Goal: Transaction & Acquisition: Book appointment/travel/reservation

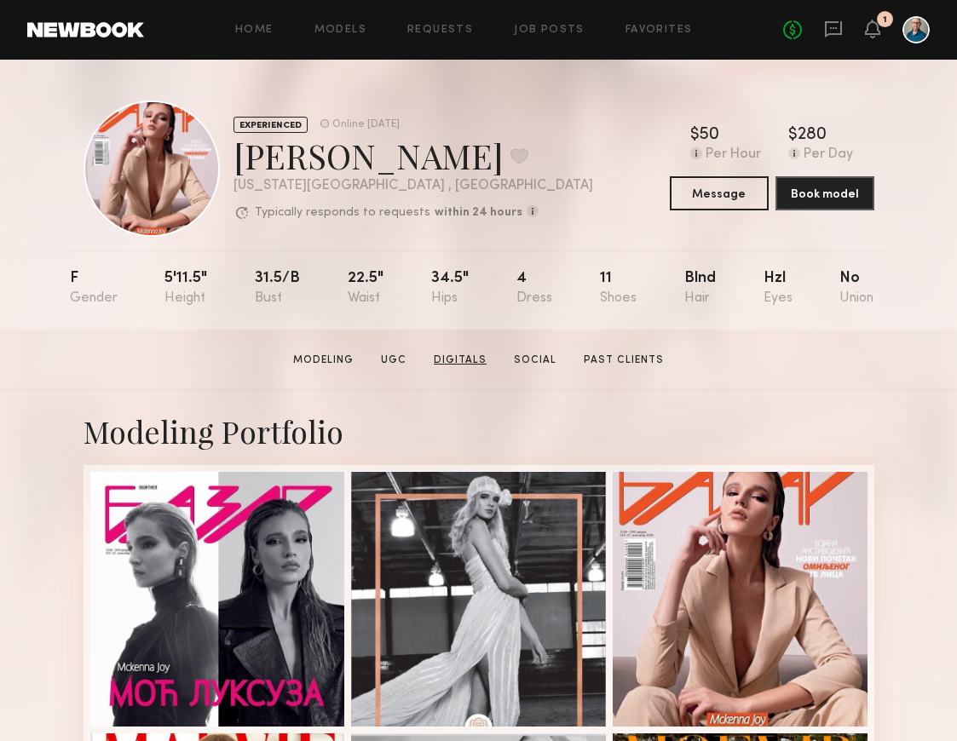
click at [453, 355] on link "Digitals" at bounding box center [460, 360] width 66 height 15
click at [453, 358] on link "Digitals" at bounding box center [460, 360] width 66 height 15
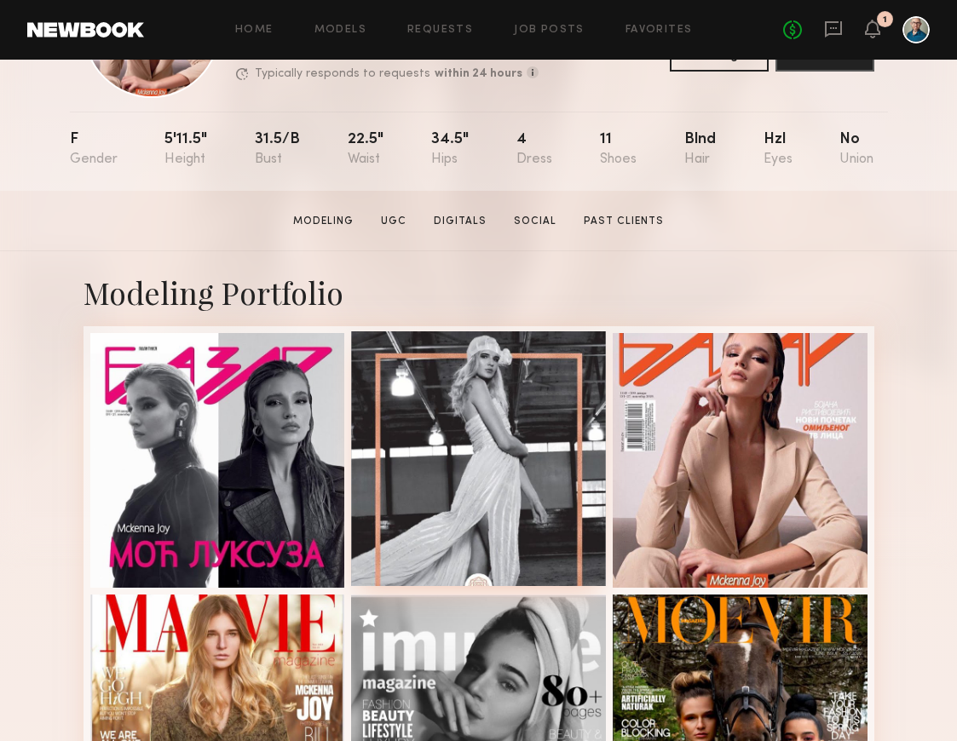
scroll to position [160, 0]
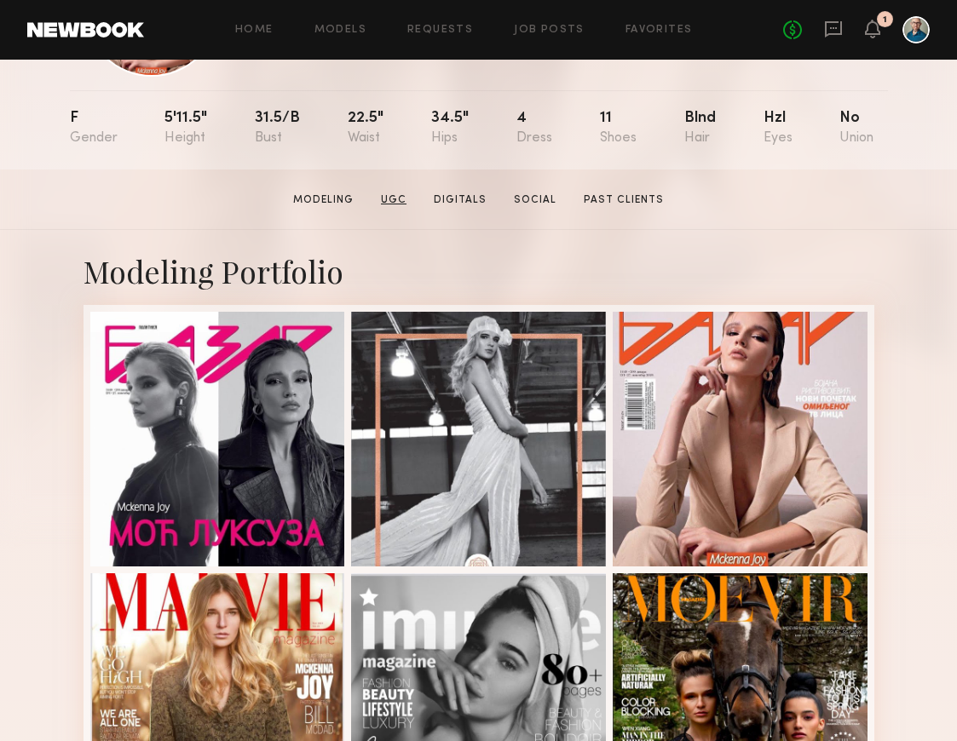
click at [394, 199] on link "UGC" at bounding box center [393, 200] width 39 height 15
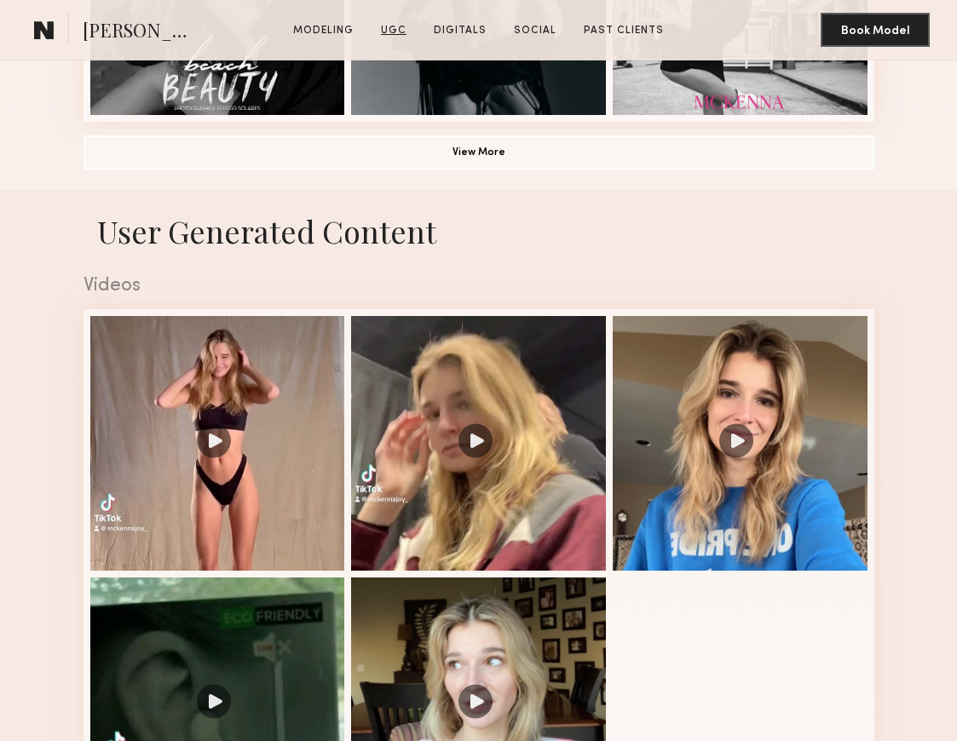
scroll to position [1482, 0]
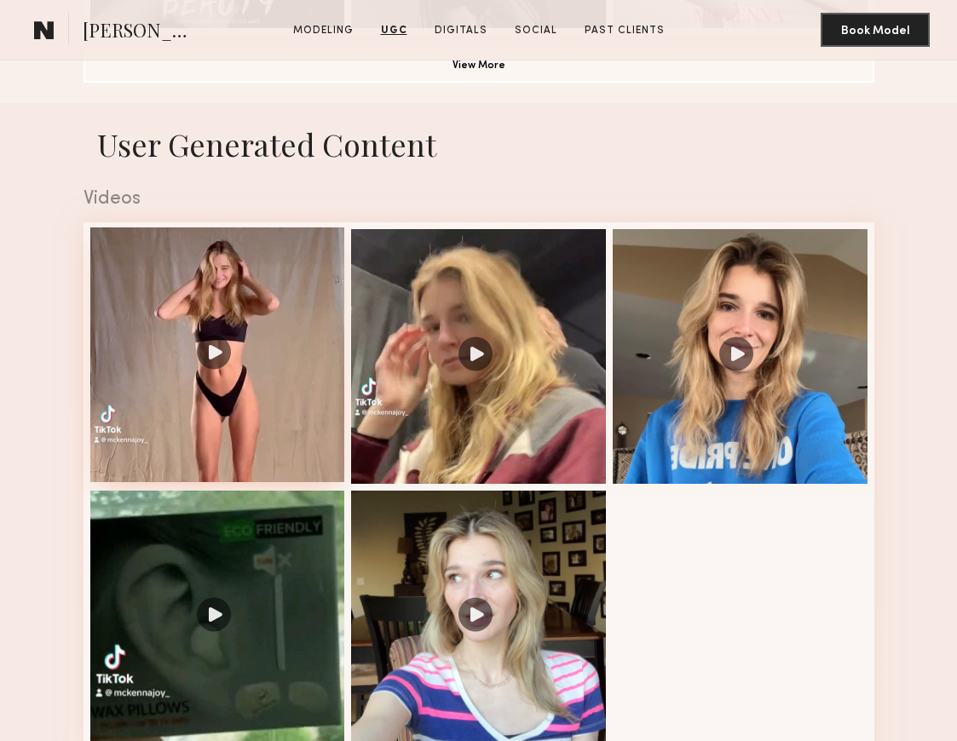
click at [313, 351] on div at bounding box center [217, 354] width 255 height 255
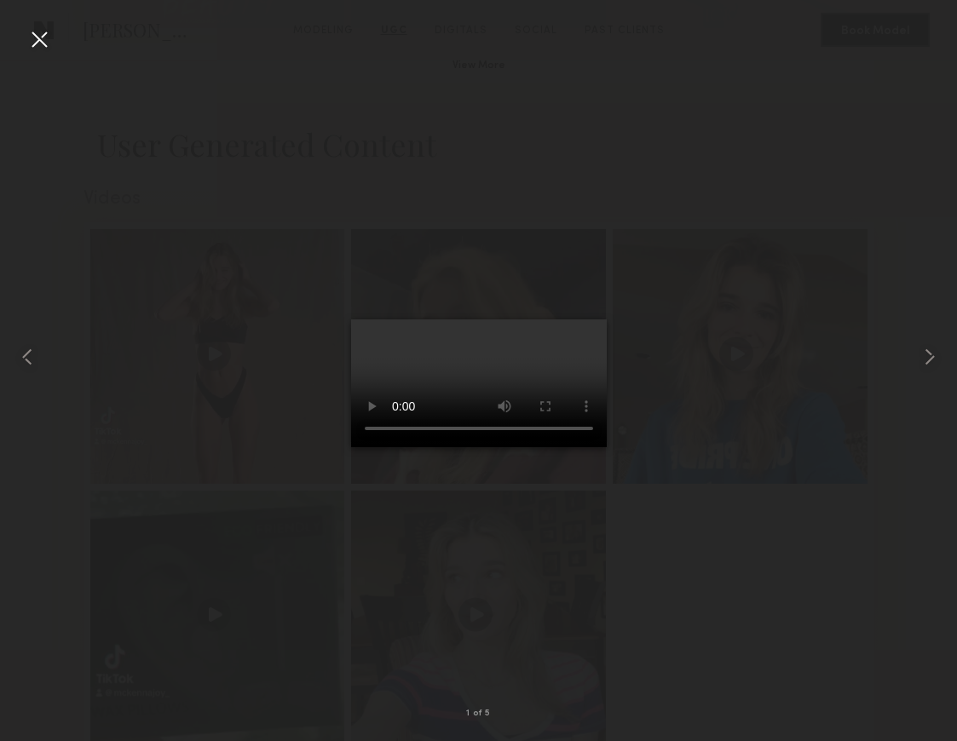
click at [566, 447] on video at bounding box center [479, 384] width 256 height 128
click at [43, 44] on div at bounding box center [39, 39] width 27 height 27
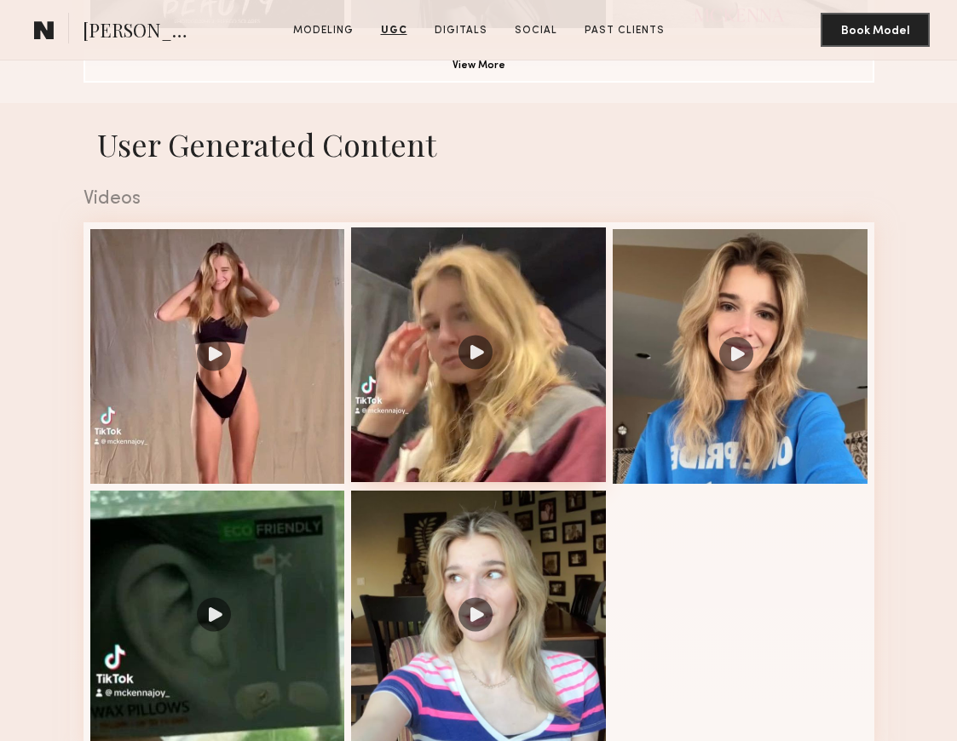
click at [476, 378] on div at bounding box center [478, 354] width 255 height 255
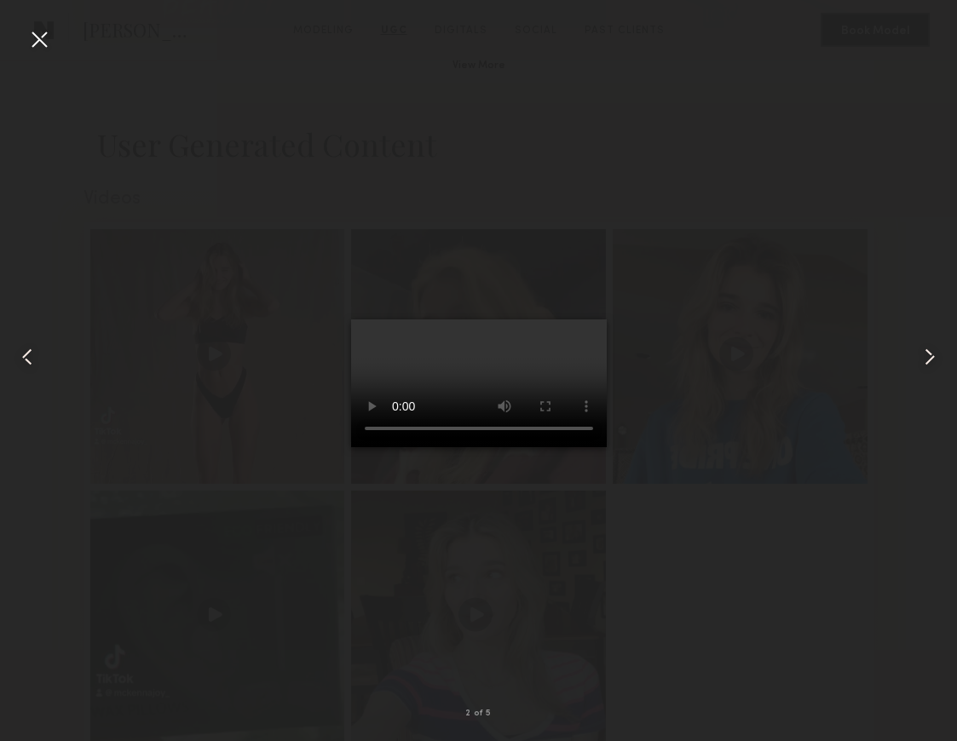
click at [562, 447] on video at bounding box center [479, 384] width 256 height 128
click at [37, 43] on div at bounding box center [39, 39] width 27 height 27
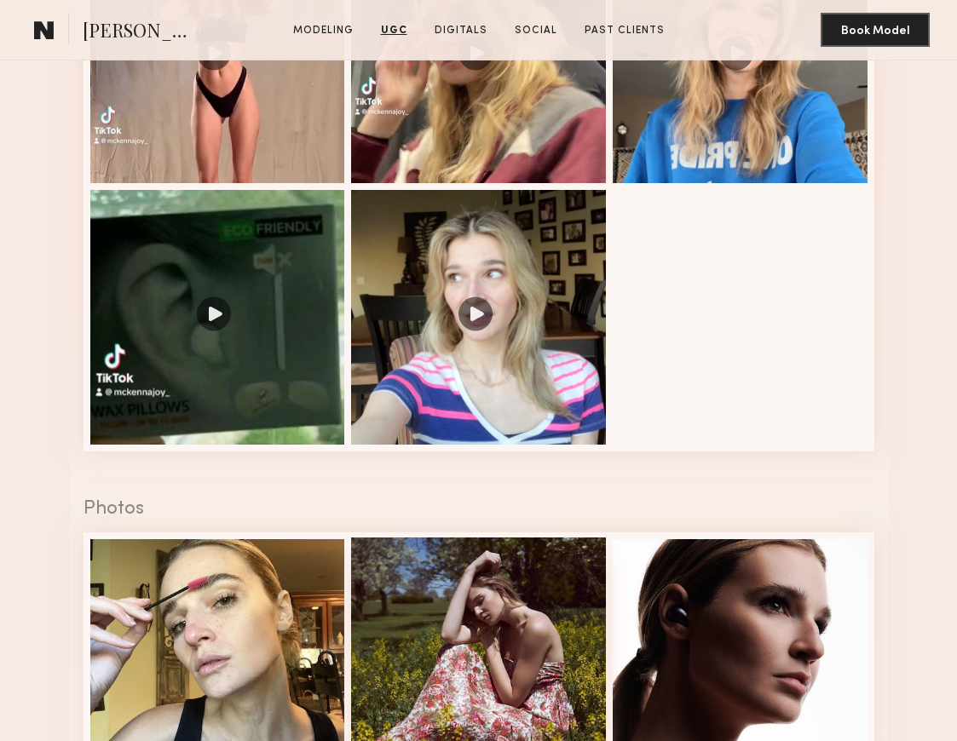
scroll to position [1864, 0]
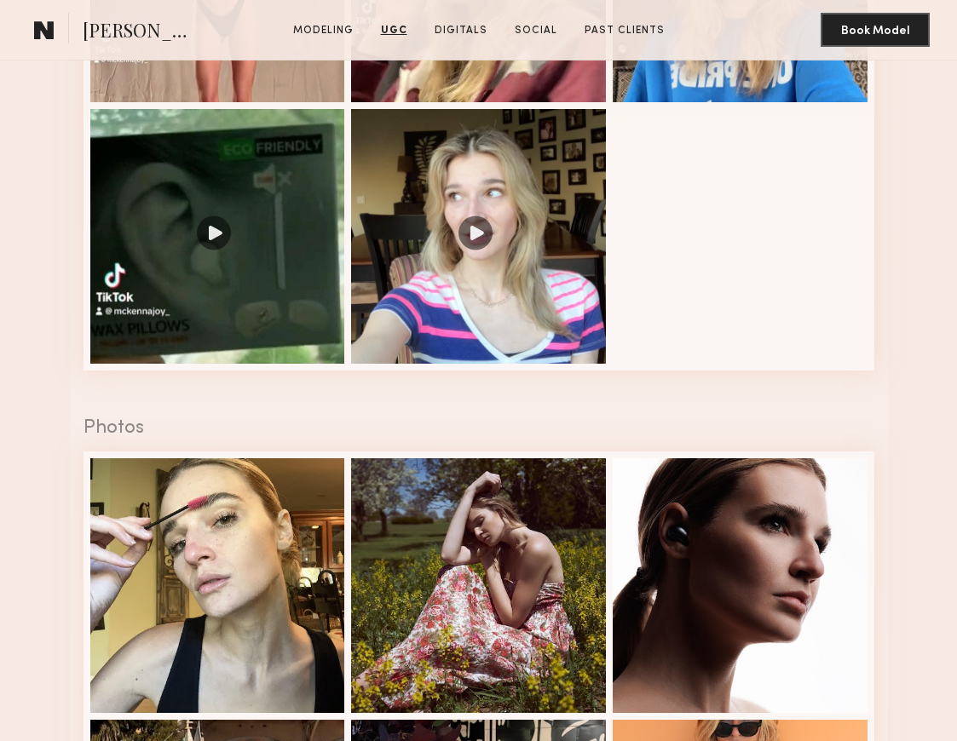
click at [419, 373] on div "Videos" at bounding box center [478, 95] width 791 height 611
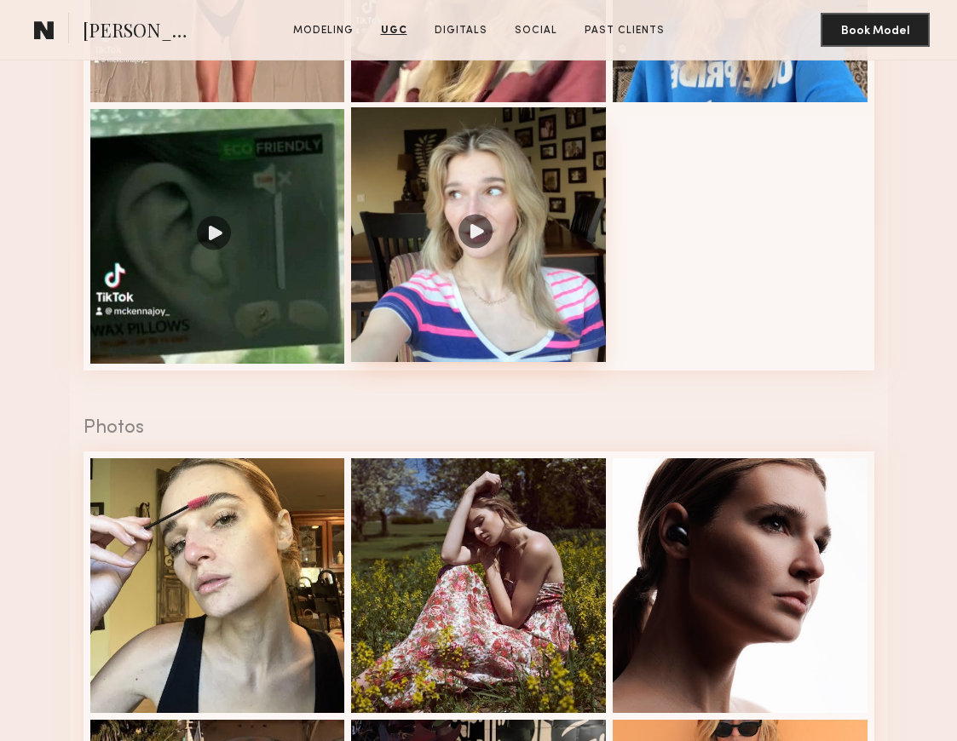
click at [447, 250] on div at bounding box center [478, 234] width 255 height 255
click at [447, 250] on nb-model-profile-ugc-videos-container "Videos 2 of 5" at bounding box center [479, 95] width 818 height 611
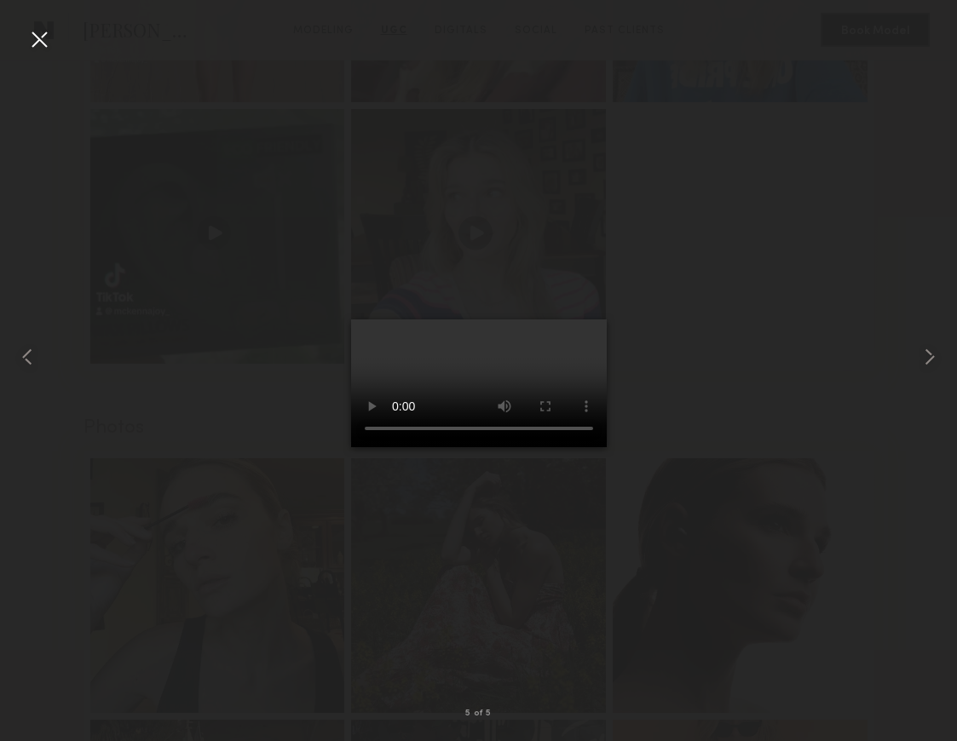
click at [563, 447] on video at bounding box center [479, 384] width 256 height 128
click at [41, 40] on div at bounding box center [39, 39] width 27 height 27
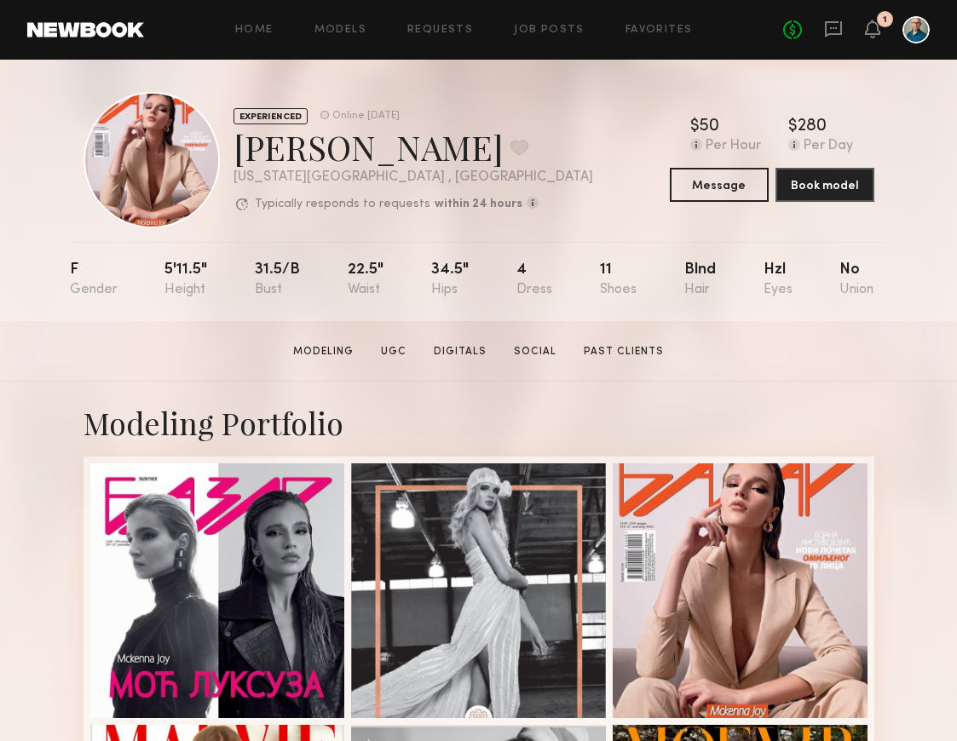
scroll to position [11, 0]
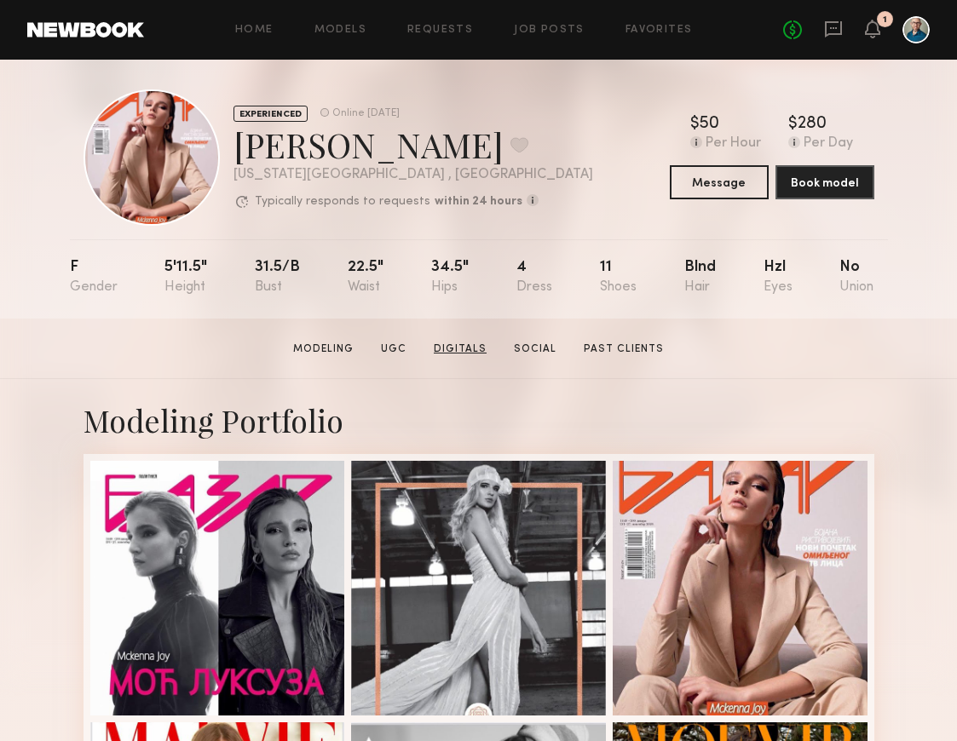
click at [473, 345] on link "Digitals" at bounding box center [460, 349] width 66 height 15
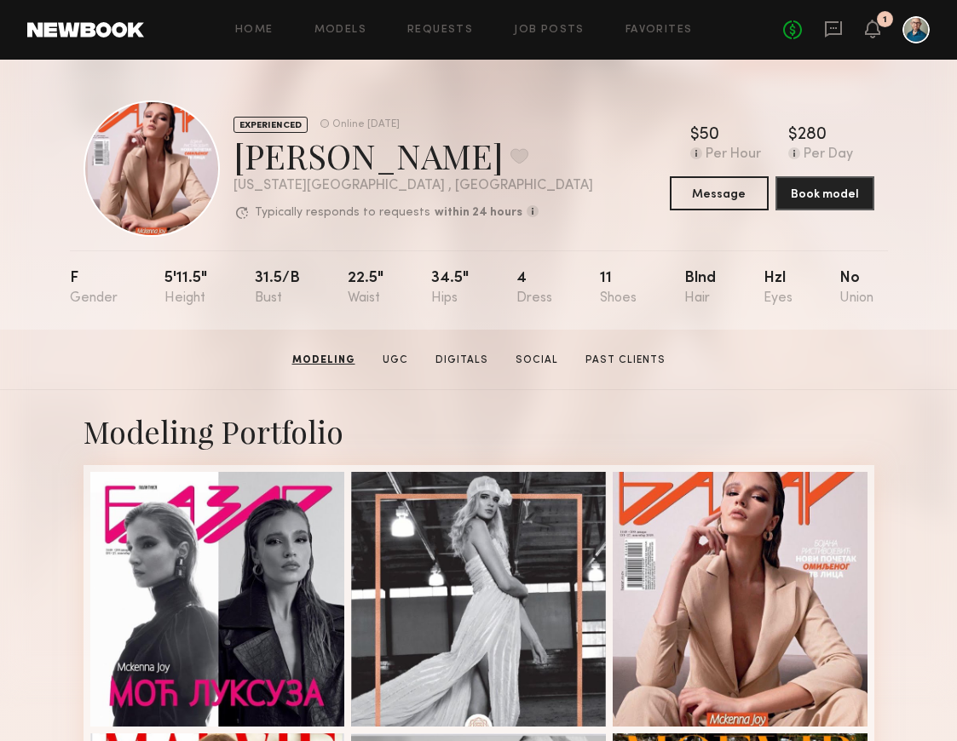
scroll to position [0, 0]
click at [536, 354] on link "Social" at bounding box center [535, 360] width 56 height 15
click at [723, 192] on button "Message" at bounding box center [719, 193] width 99 height 34
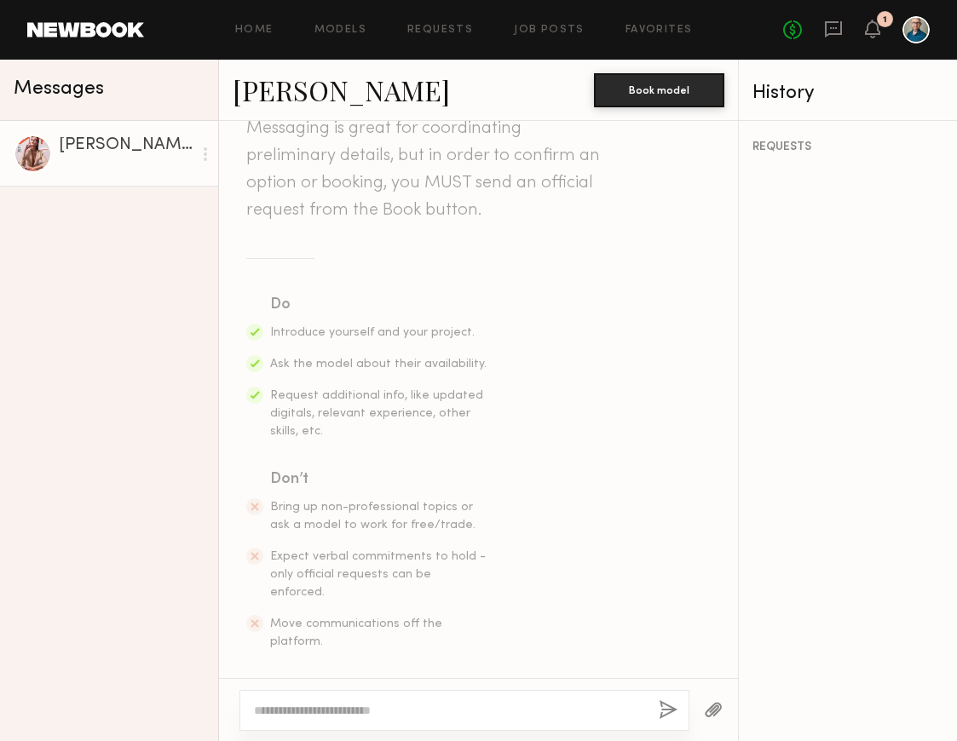
scroll to position [119, 0]
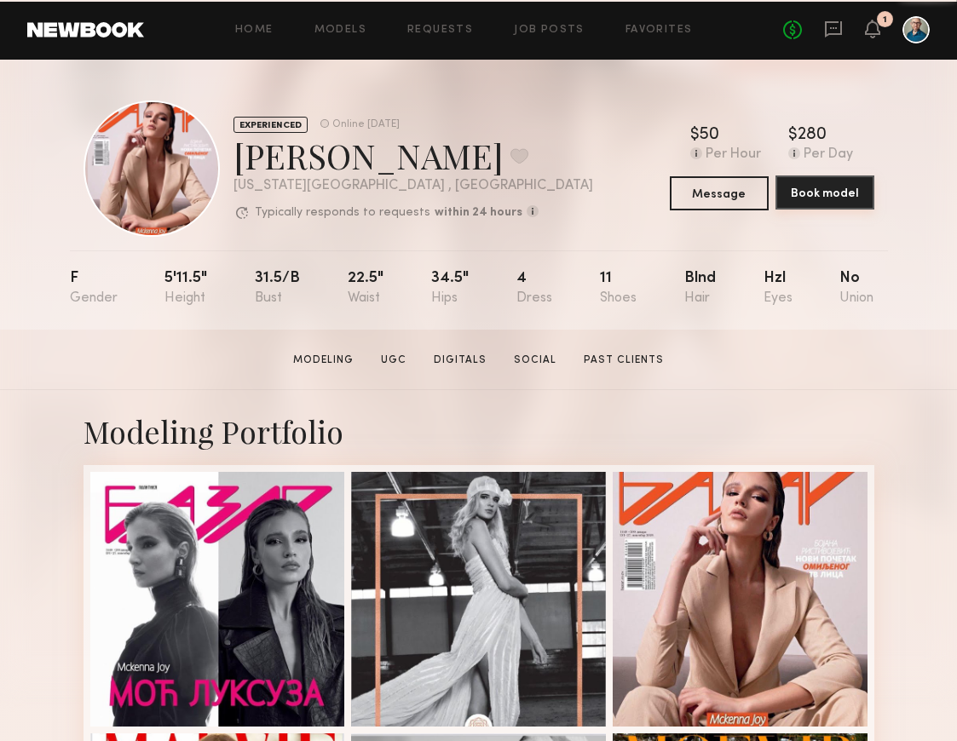
click at [809, 189] on button "Book model" at bounding box center [824, 193] width 99 height 34
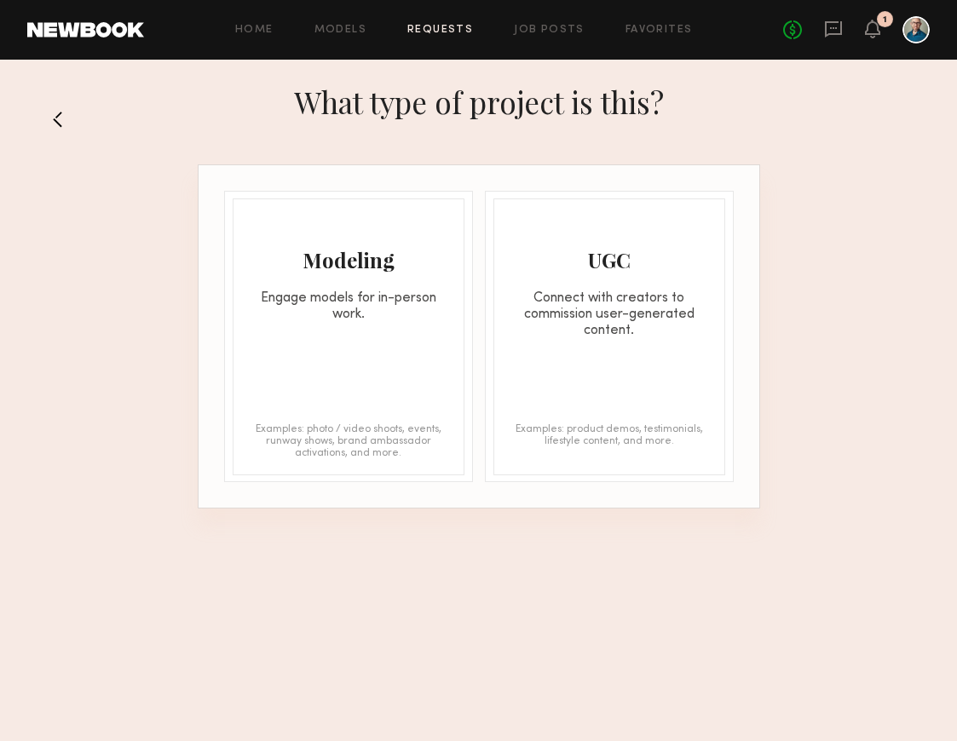
click at [59, 116] on button at bounding box center [64, 119] width 27 height 27
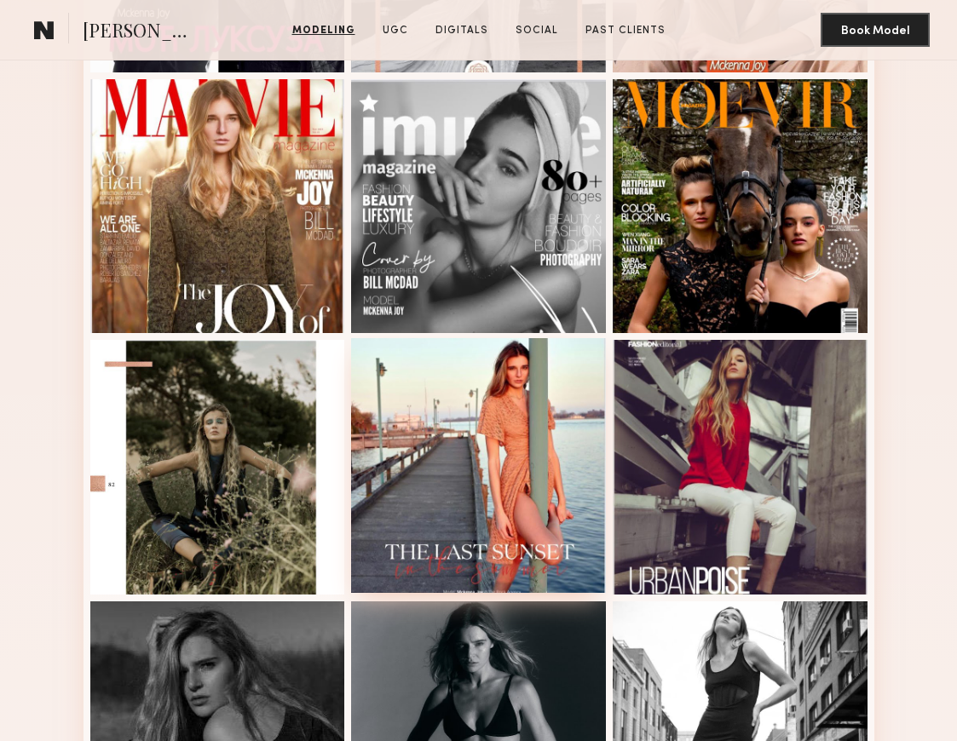
scroll to position [785, 0]
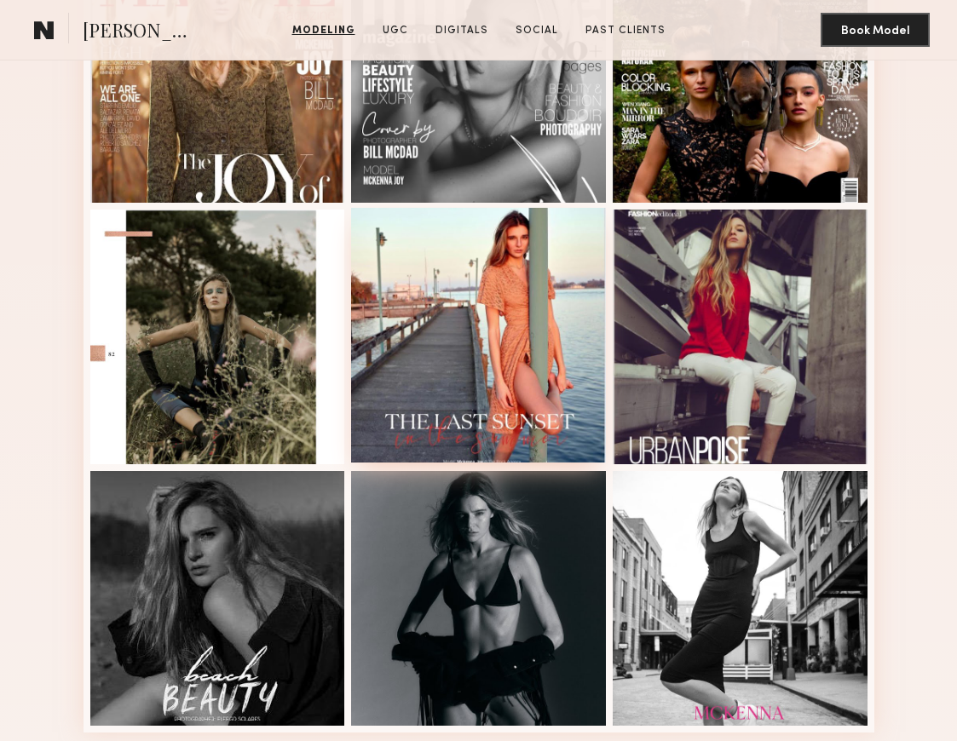
click at [491, 392] on div at bounding box center [478, 335] width 255 height 255
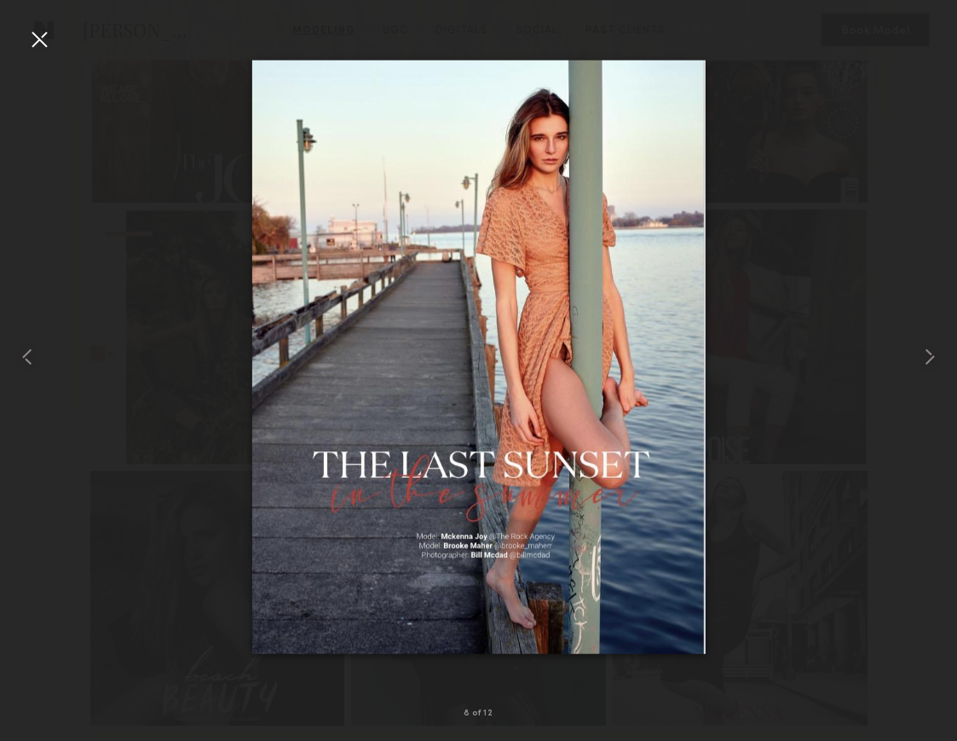
click at [43, 46] on div at bounding box center [39, 39] width 27 height 27
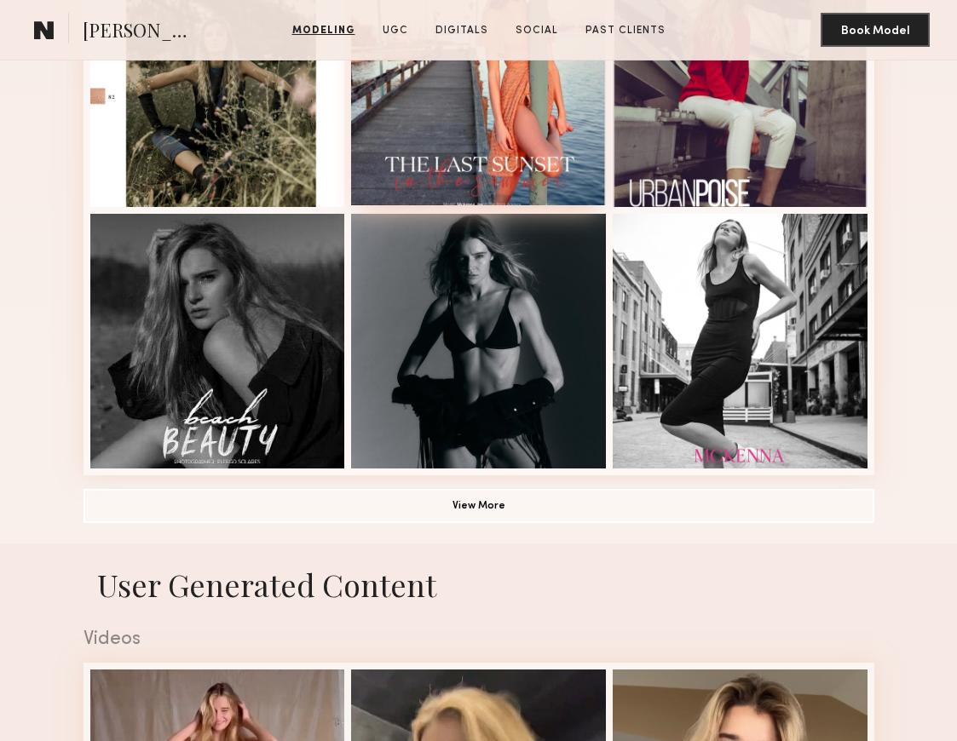
scroll to position [1163, 0]
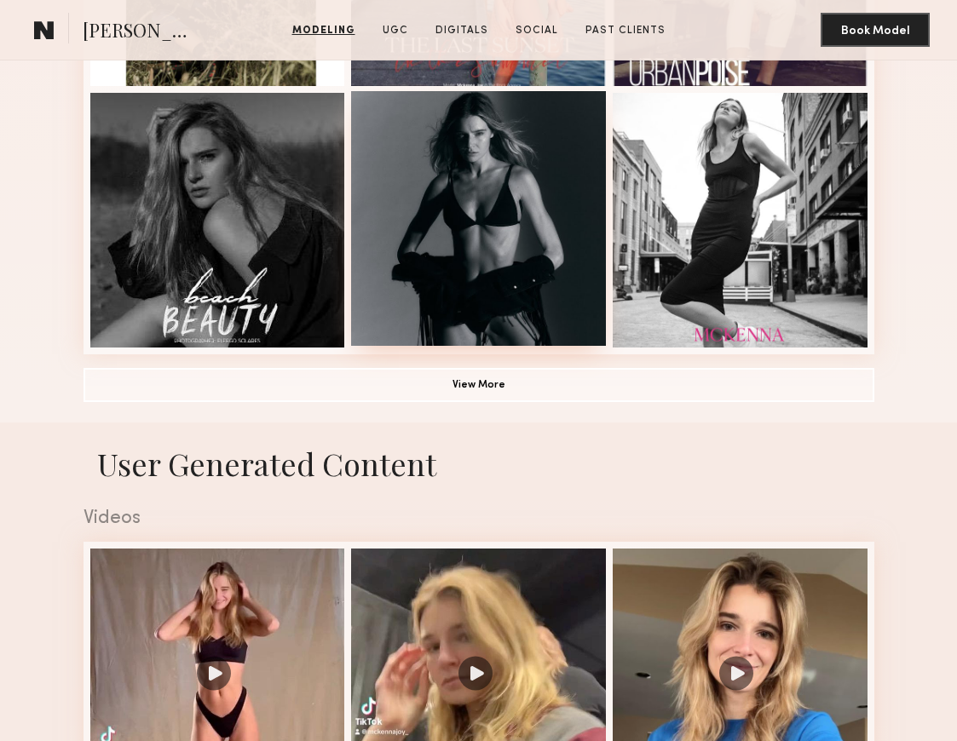
click at [452, 299] on div at bounding box center [478, 218] width 255 height 255
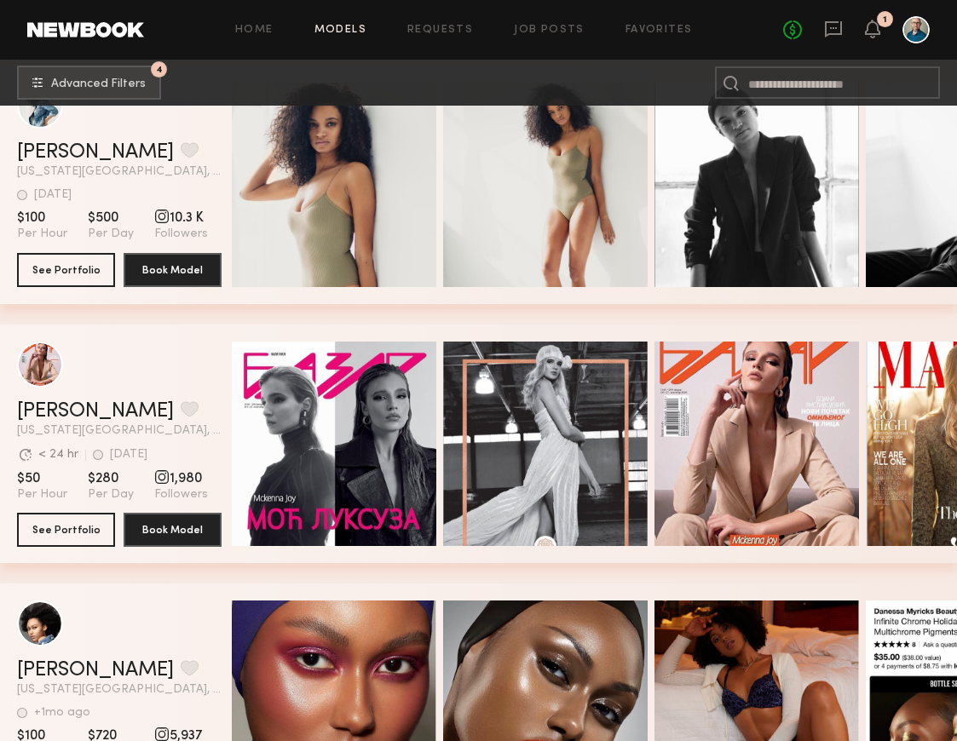
scroll to position [4331, 0]
